Goal: Communication & Community: Answer question/provide support

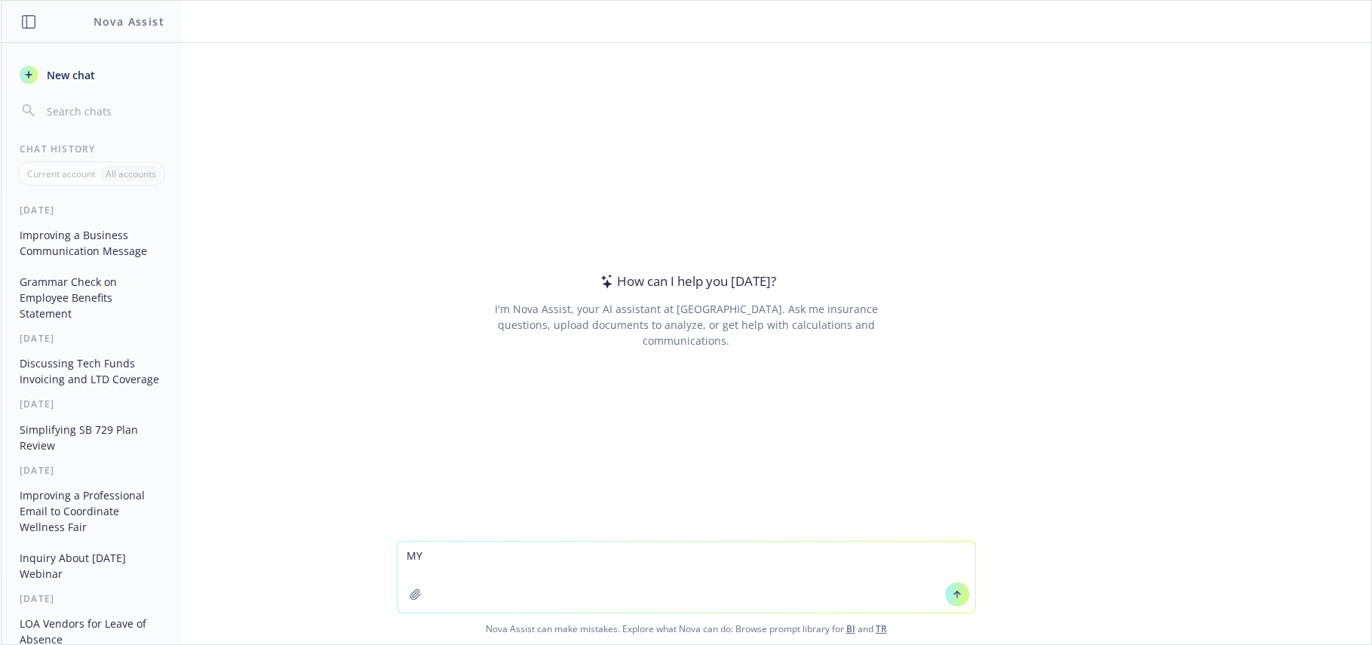
type textarea "M"
type textarea "my client sent me this email: Page 2 of the Form 1095-C is completed for self-f…"
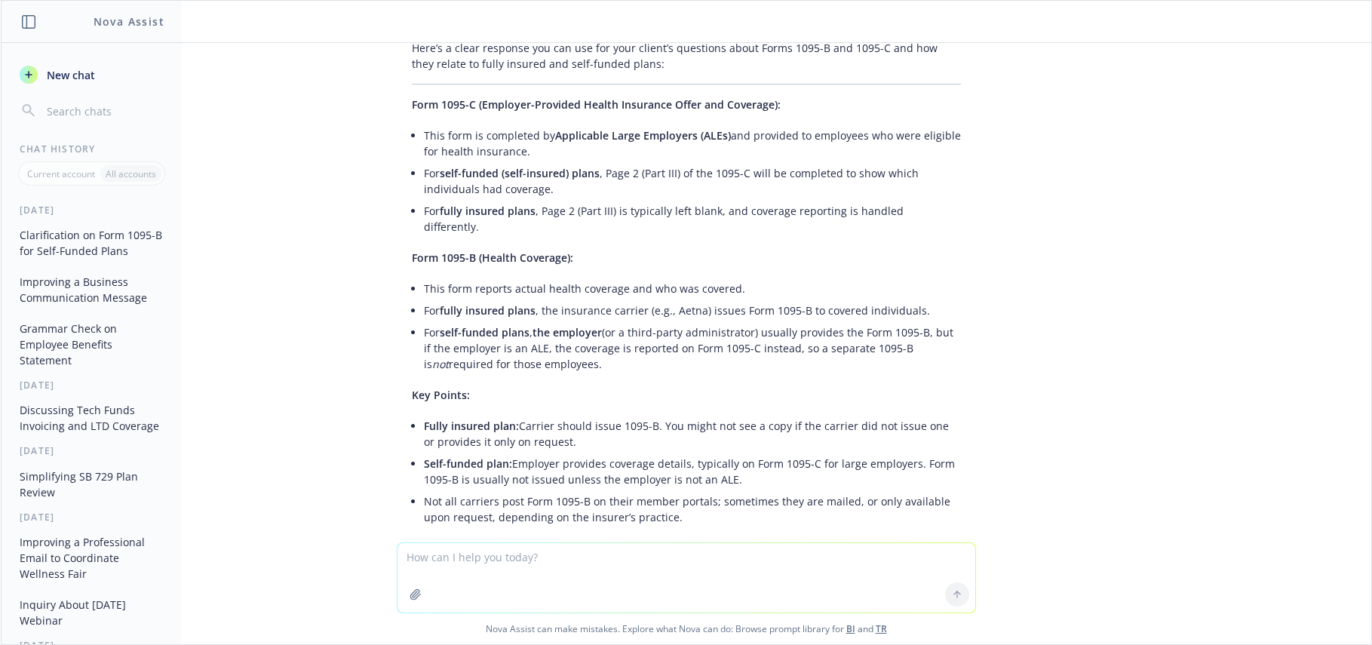
scroll to position [173, 0]
click at [742, 300] on li "For fully insured plans , the insurance carrier (e.g., Aetna) issues Form 1095-…" at bounding box center [692, 307] width 537 height 22
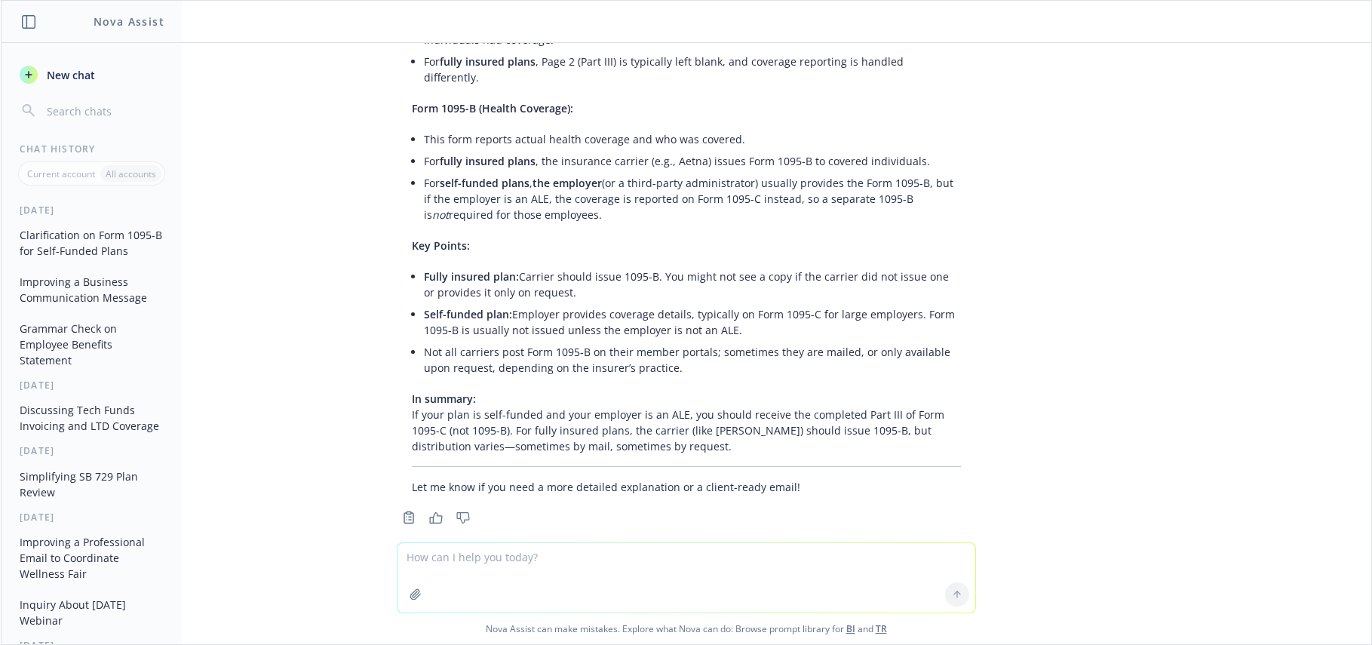
scroll to position [326, 0]
